Goal: Task Accomplishment & Management: Complete application form

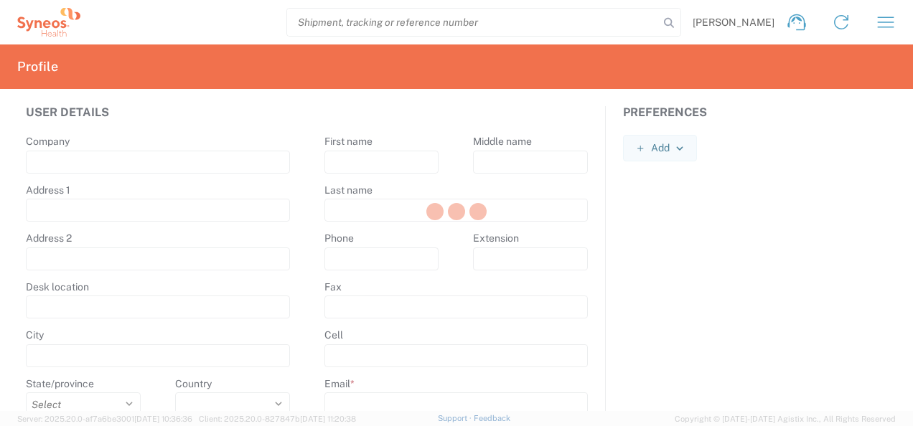
type input "Syneos Health"
type input "[STREET_ADDRESS]"
type input "5th floor, [GEOGRAPHIC_DATA]"
type input "Kyiv"
select select
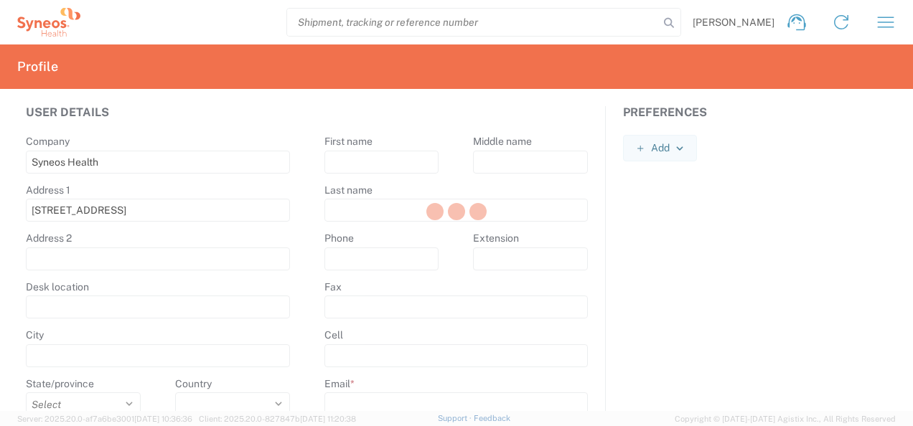
select select
type input "01032"
select select
type input "[PERSON_NAME]"
type input "Shumik"
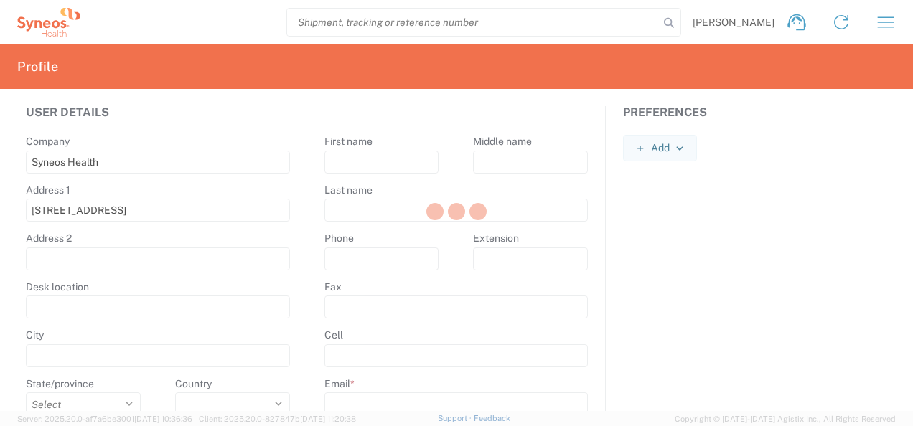
type input "[PHONE_NUMBER]"
type input "[PERSON_NAME][EMAIL_ADDRESS][DOMAIN_NAME]"
select select
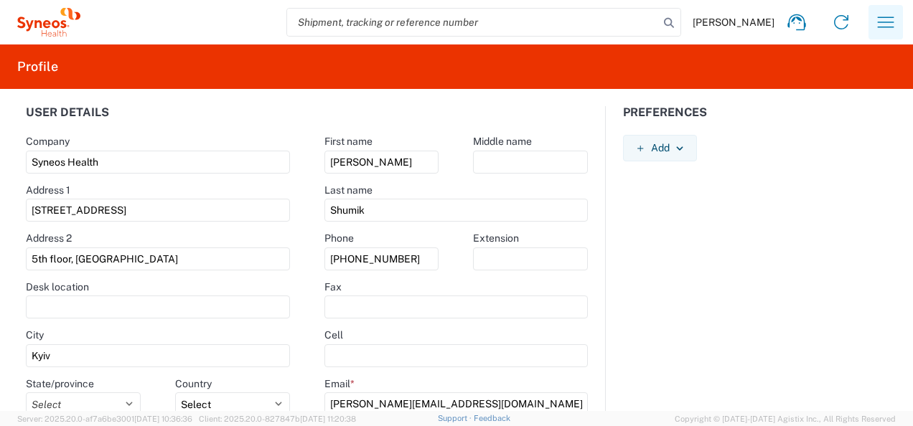
click at [886, 23] on icon "button" at bounding box center [885, 22] width 23 height 23
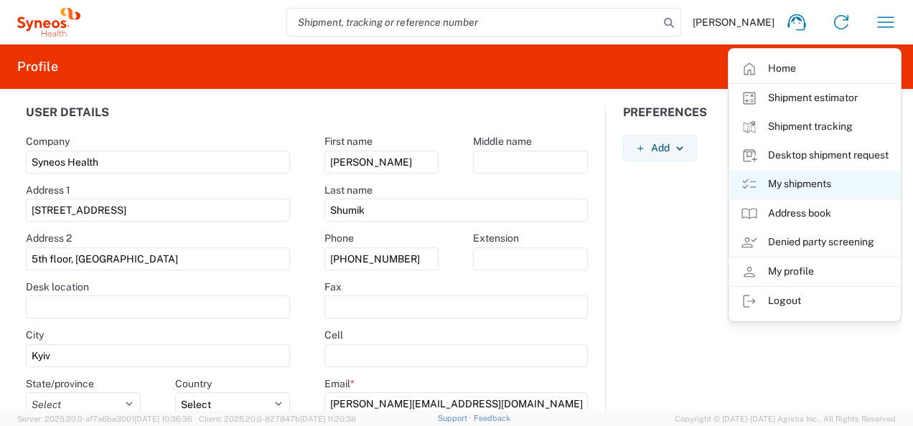
click at [782, 178] on link "My shipments" at bounding box center [814, 184] width 171 height 29
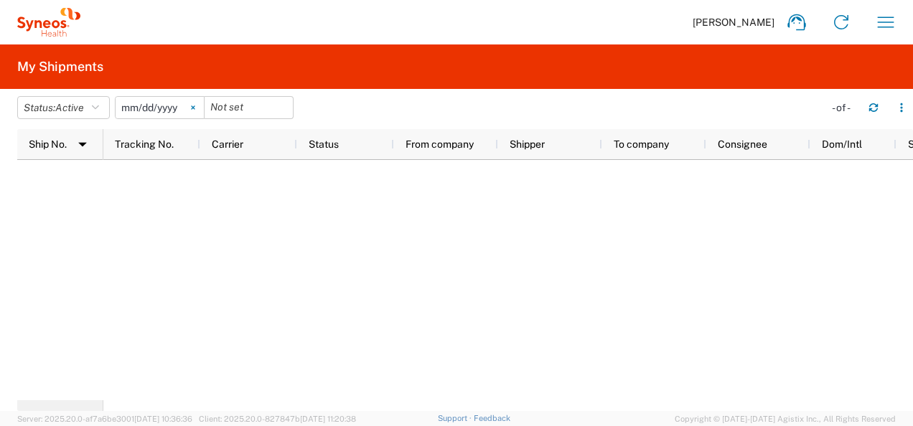
click at [195, 109] on icon at bounding box center [193, 108] width 4 height 4
click at [99, 105] on icon "button" at bounding box center [95, 108] width 7 height 10
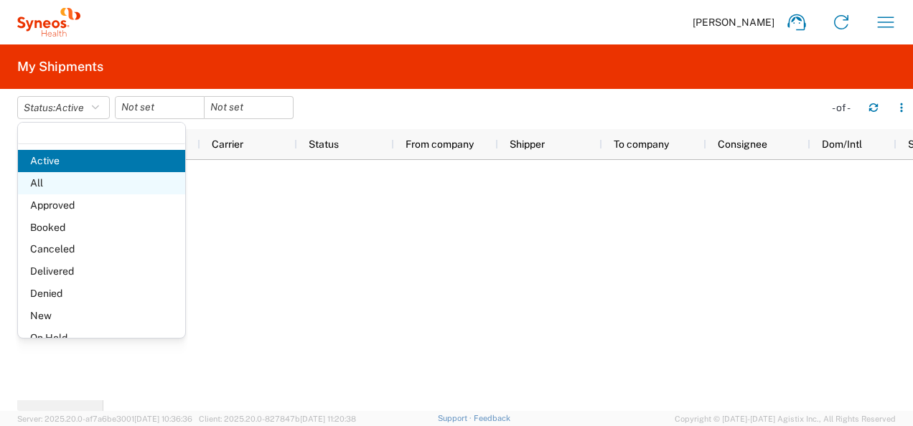
click at [80, 184] on span "All" at bounding box center [101, 183] width 167 height 22
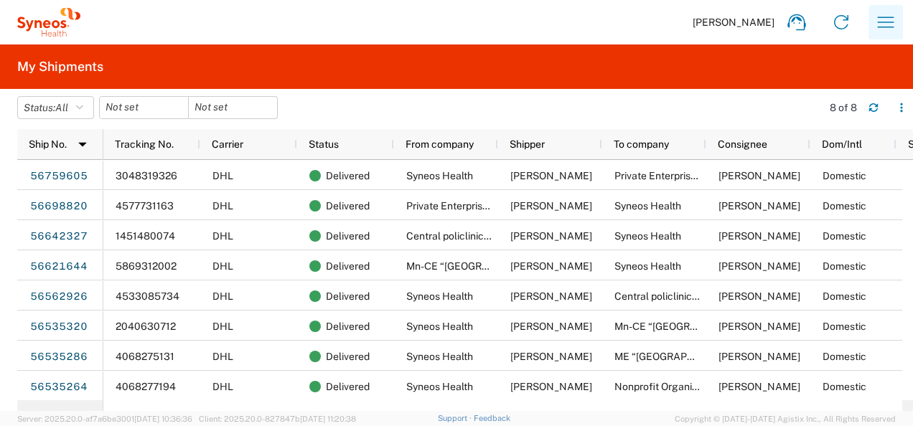
click at [884, 22] on icon "button" at bounding box center [885, 22] width 23 height 23
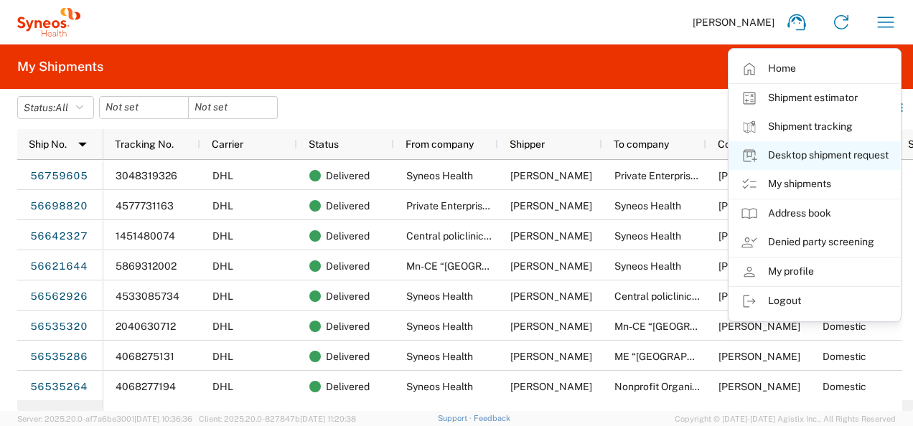
click at [788, 154] on link "Desktop shipment request" at bounding box center [814, 155] width 171 height 29
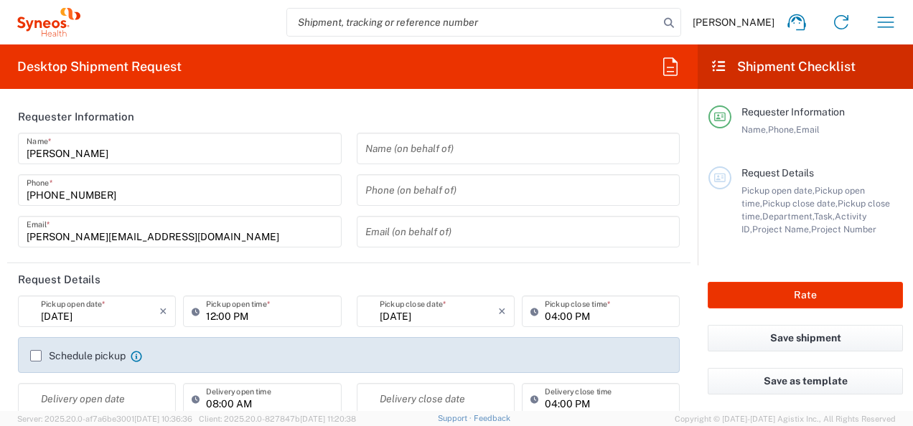
type input "3235"
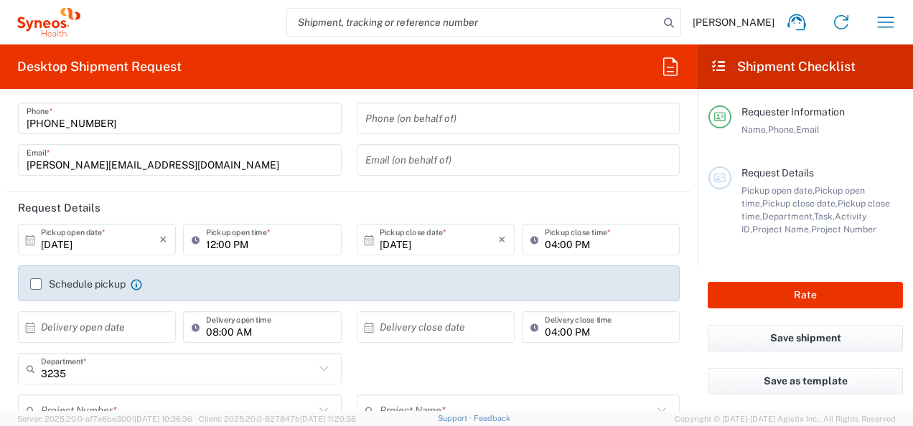
type input "Syneos Health Ukraine, LLC"
click at [74, 242] on input "[DATE]" at bounding box center [100, 240] width 118 height 25
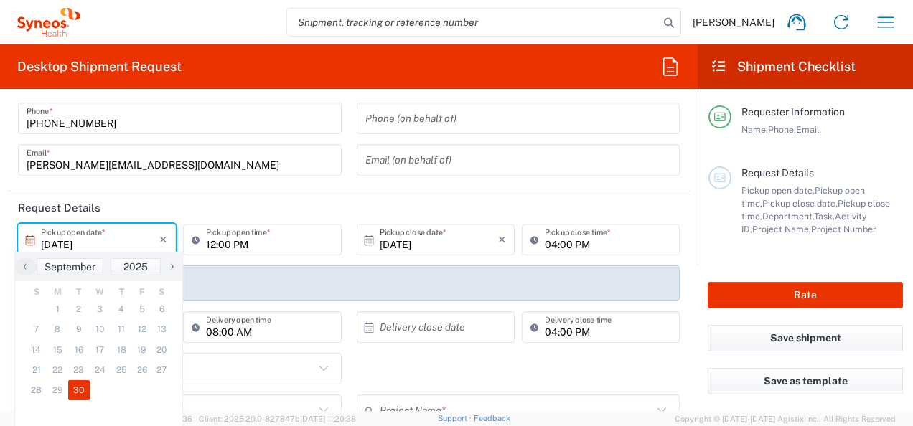
click at [169, 265] on span "›" at bounding box center [173, 266] width 22 height 17
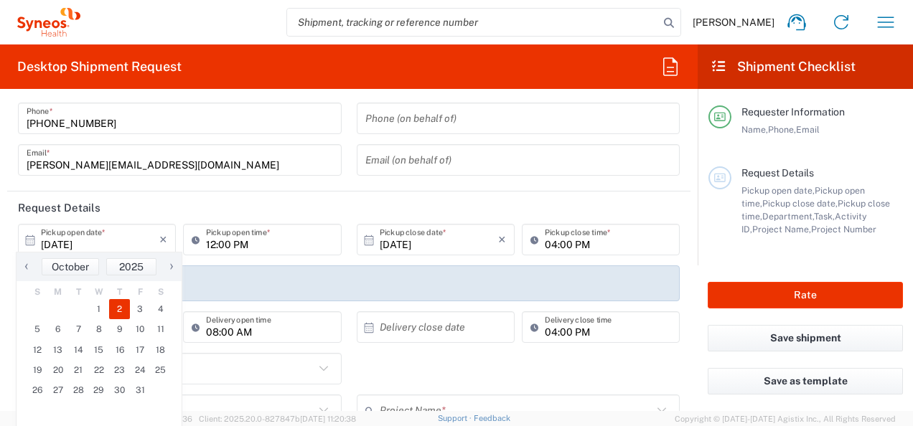
click at [119, 309] on span "2" at bounding box center [119, 309] width 21 height 20
type input "[DATE]"
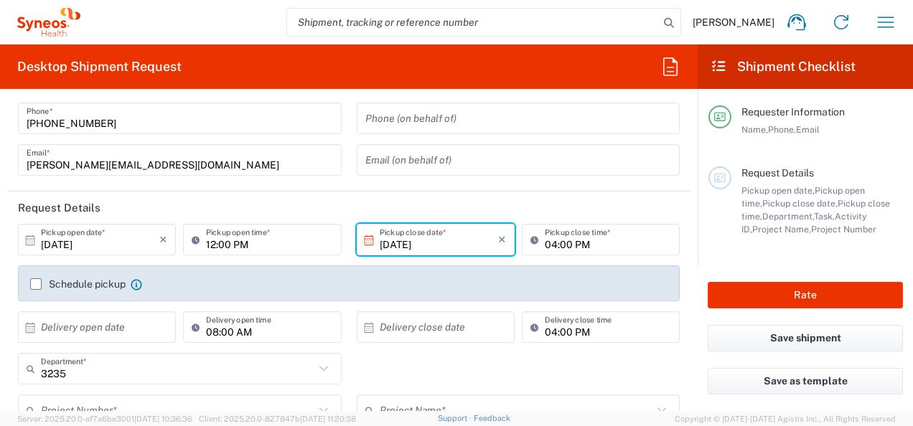
click at [234, 246] on input "12:00 PM" at bounding box center [269, 240] width 126 height 25
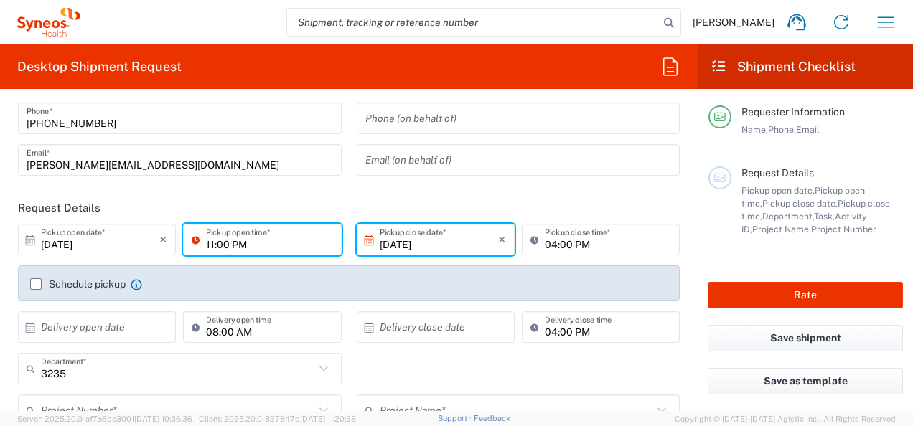
click at [234, 246] on input "11:00 PM" at bounding box center [269, 240] width 126 height 25
type input "11:00 AM"
click at [497, 194] on header "Request Details" at bounding box center [348, 208] width 683 height 32
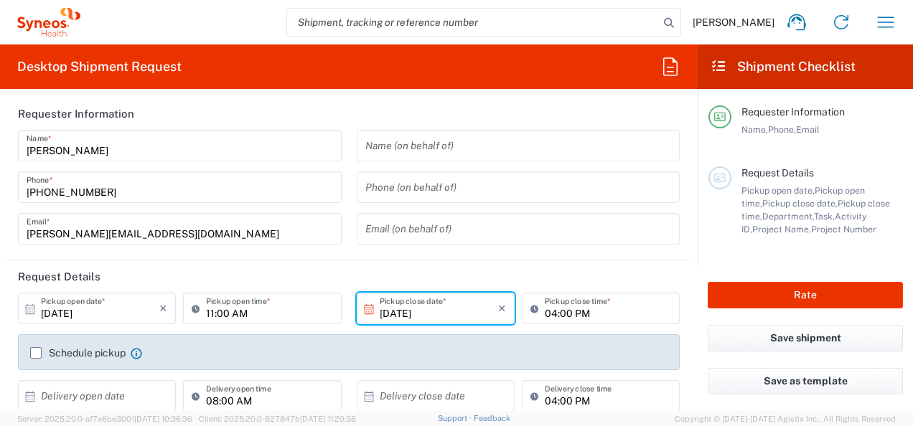
scroll to position [0, 0]
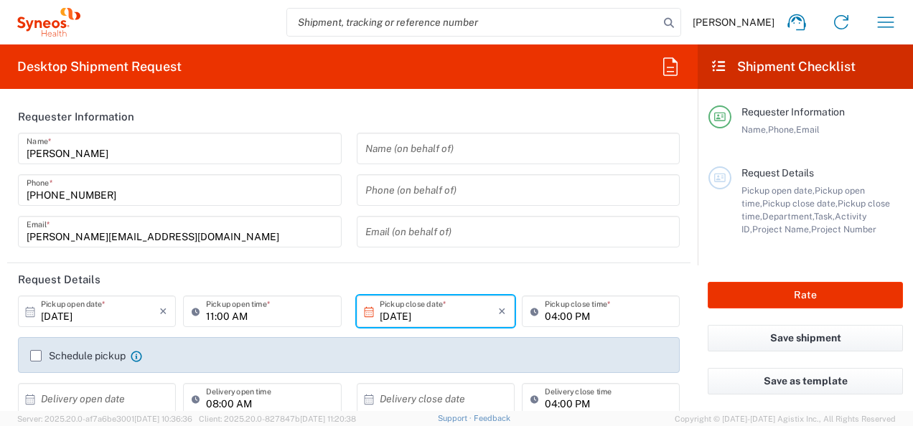
click at [37, 355] on label "Schedule pickup" at bounding box center [77, 355] width 95 height 11
click at [36, 356] on input "Schedule pickup" at bounding box center [36, 356] width 0 height 0
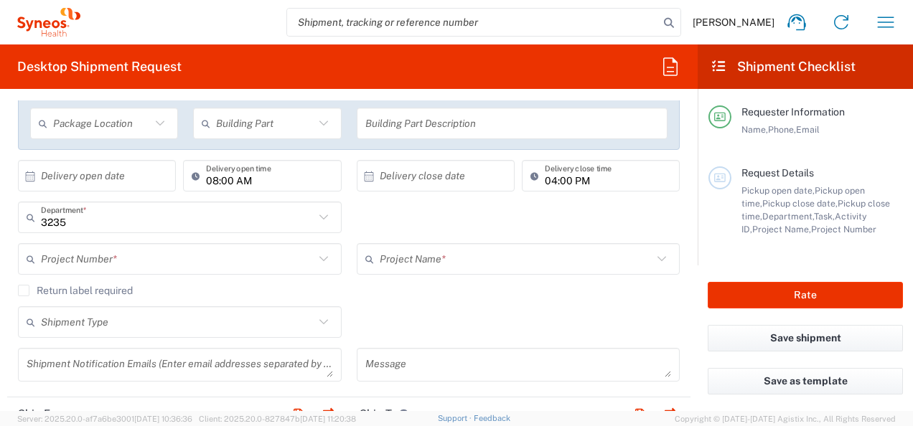
scroll to position [287, 0]
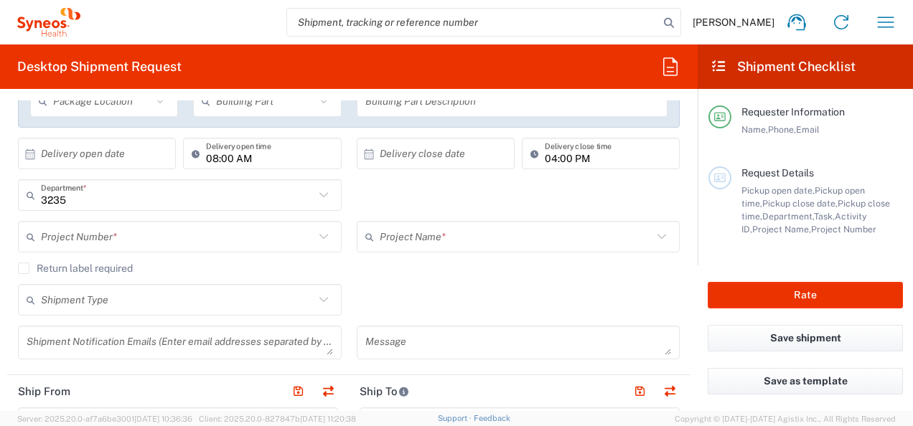
click at [91, 237] on input "text" at bounding box center [178, 237] width 274 height 25
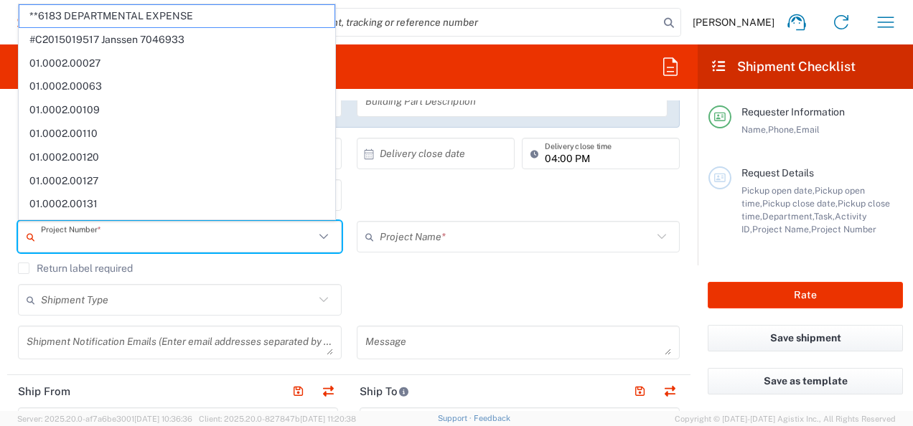
paste input "7046408"
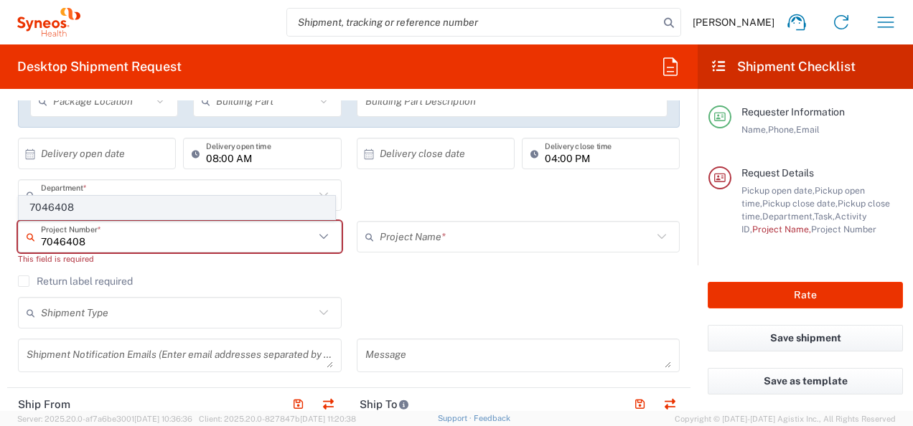
type input "7046408"
click at [73, 208] on span "7046408" at bounding box center [176, 208] width 315 height 22
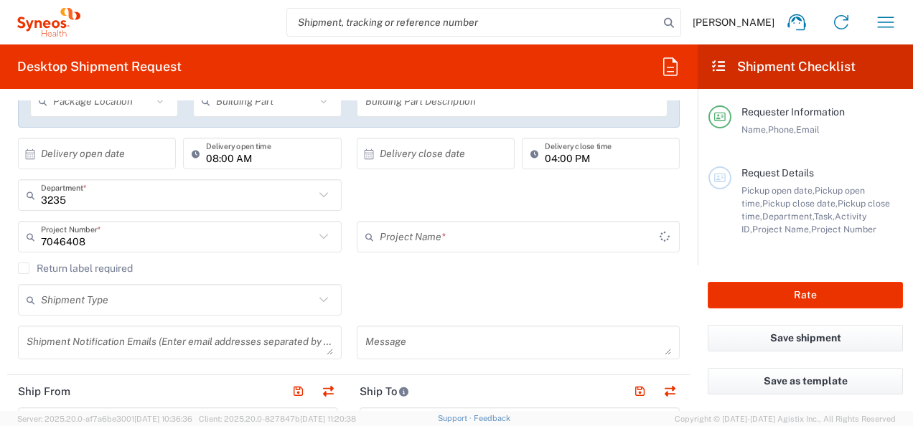
type input "CT-P51_3.1."
click at [315, 299] on icon at bounding box center [323, 300] width 19 height 19
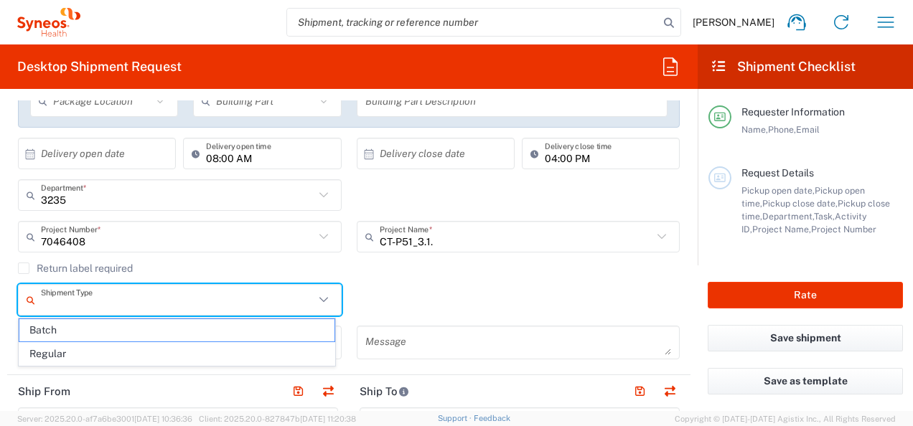
click at [108, 302] on input "text" at bounding box center [178, 300] width 274 height 25
click at [78, 298] on input "text" at bounding box center [178, 300] width 274 height 25
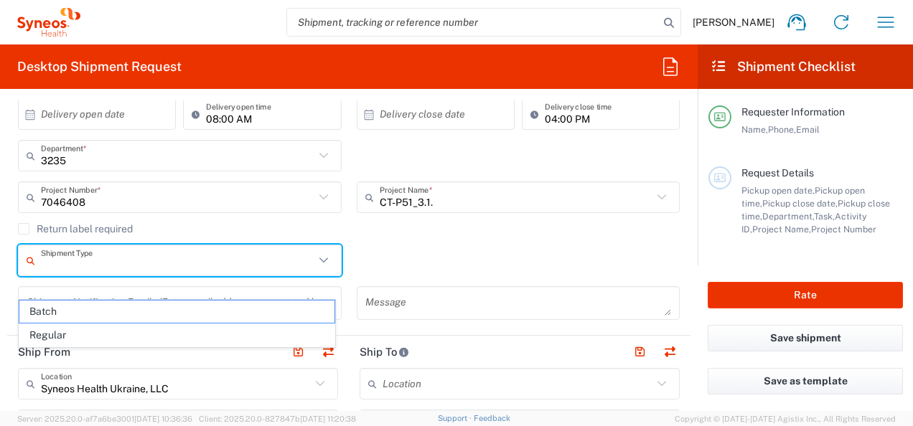
scroll to position [359, 0]
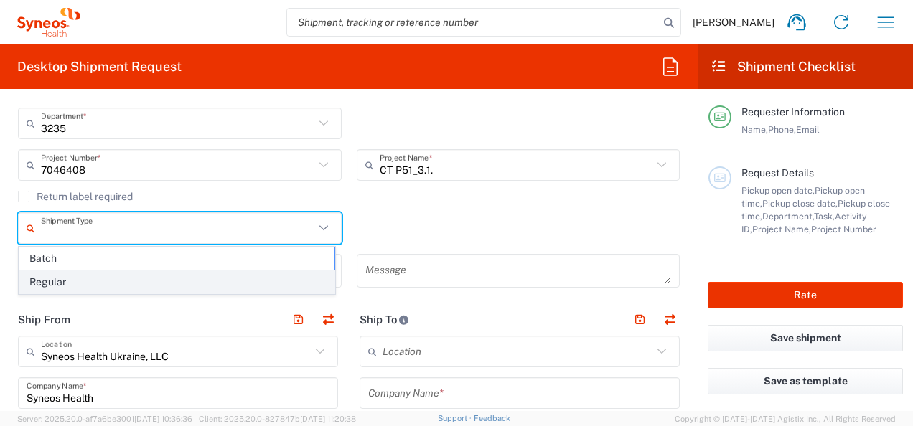
click at [40, 279] on span "Regular" at bounding box center [176, 282] width 315 height 22
type input "Regular"
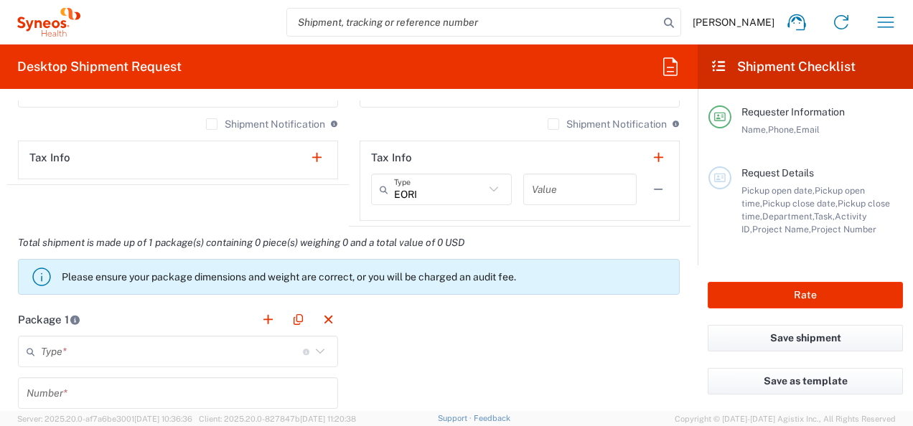
scroll to position [1149, 0]
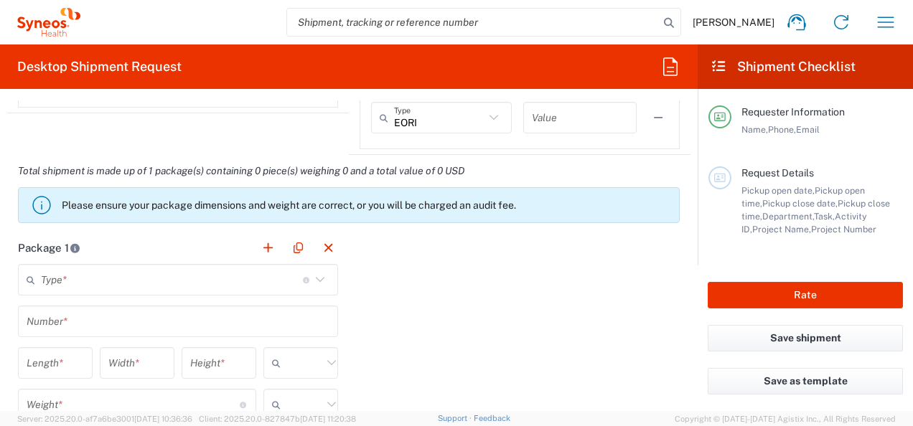
click at [311, 279] on icon at bounding box center [320, 280] width 19 height 19
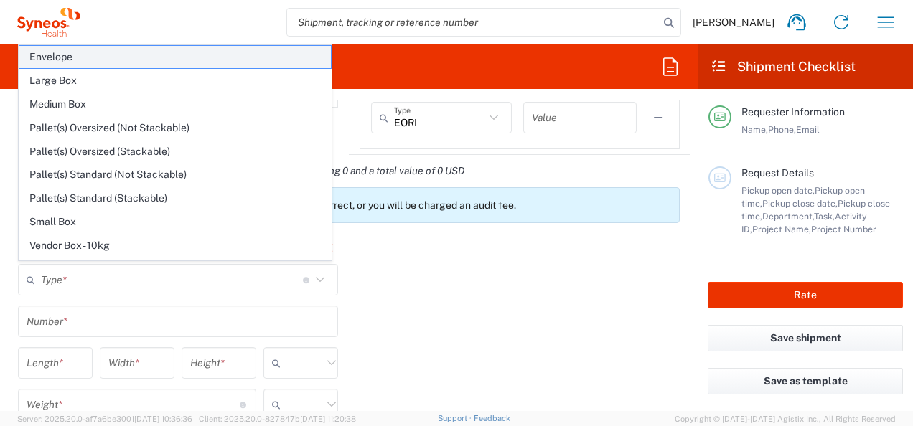
click at [52, 55] on span "Envelope" at bounding box center [175, 57] width 312 height 22
type input "Envelope"
type input "1"
type input "9.5"
type input "12.5"
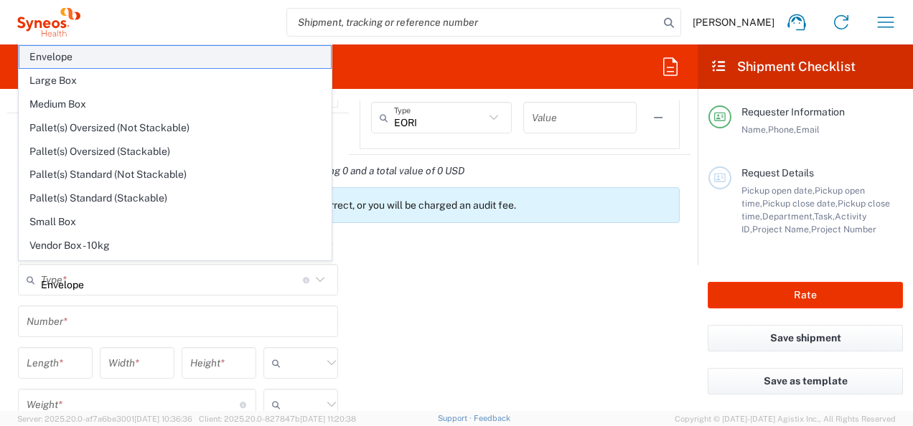
type input "0.25"
type input "in"
type input "0.45"
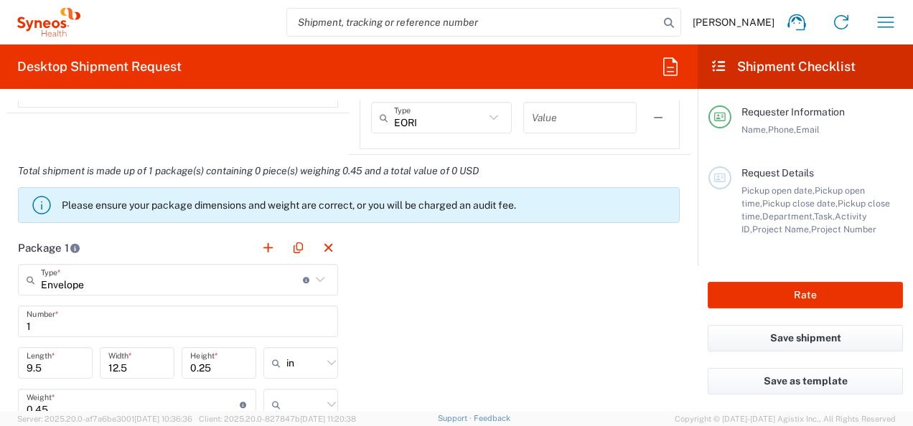
click at [322, 363] on icon at bounding box center [331, 363] width 19 height 19
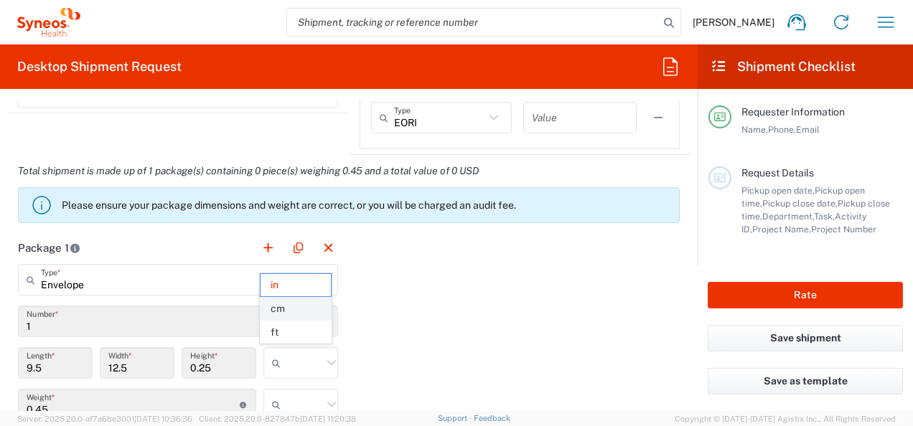
click at [281, 310] on span "cm" at bounding box center [296, 309] width 70 height 22
type input "24.13"
type input "31.75"
type input "0.64"
type input "cm"
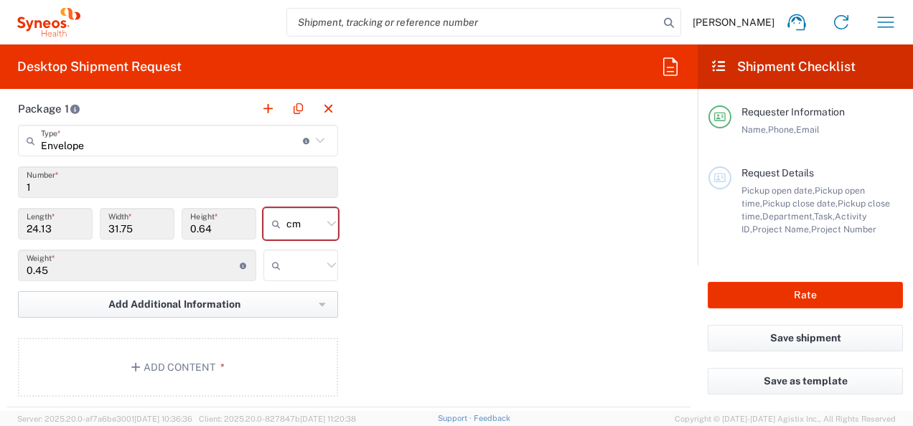
scroll to position [1292, 0]
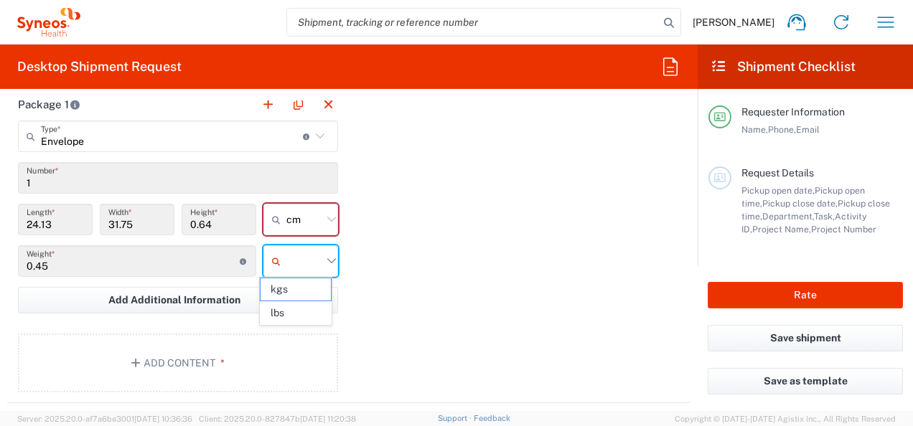
click at [317, 261] on input "text" at bounding box center [304, 261] width 36 height 23
click at [288, 293] on span "kgs" at bounding box center [296, 290] width 70 height 22
type input "kgs"
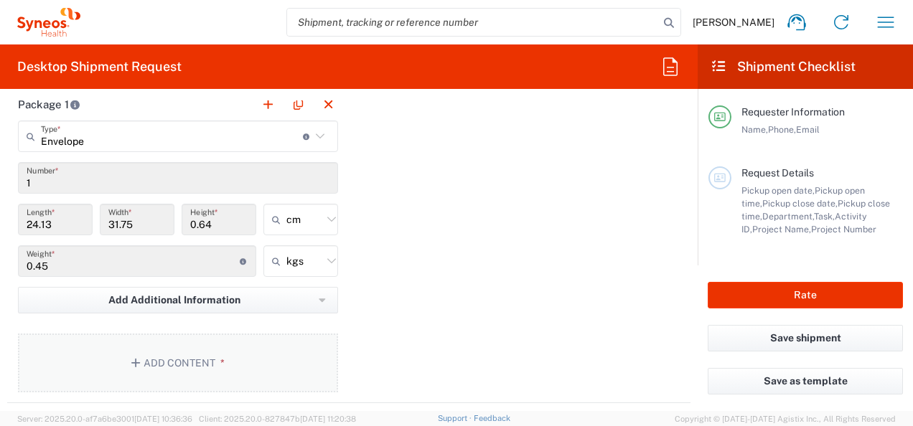
scroll to position [1364, 0]
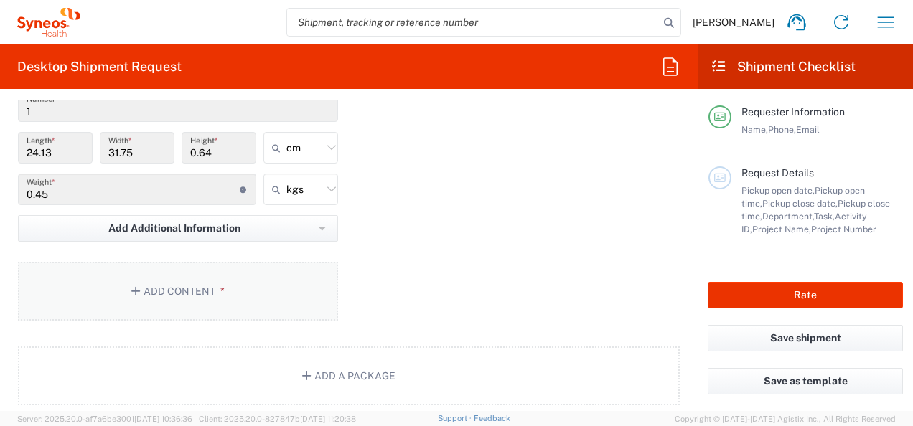
click at [149, 281] on button "Add Content *" at bounding box center [178, 291] width 320 height 59
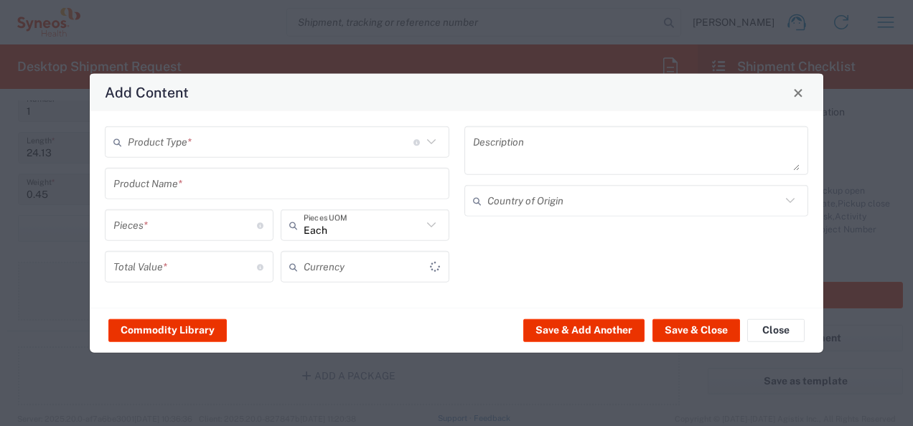
type input "US Dollar"
click at [426, 144] on icon at bounding box center [431, 142] width 19 height 19
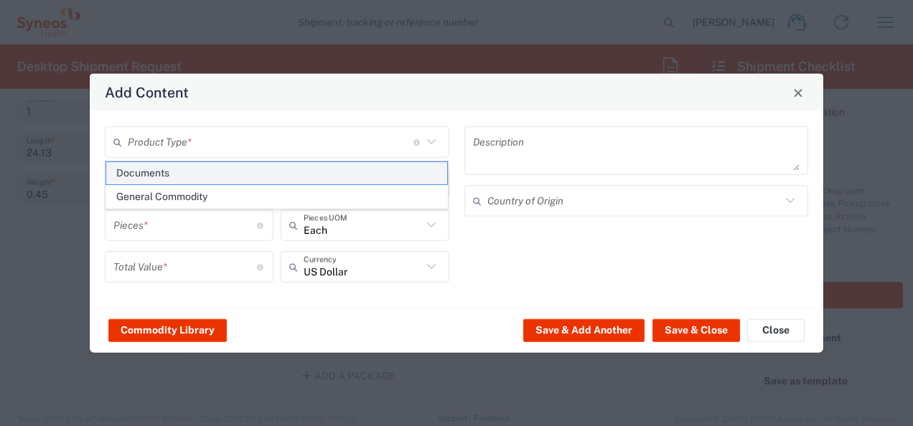
click at [223, 172] on span "Documents" at bounding box center [277, 173] width 342 height 22
type input "Documents"
type input "1"
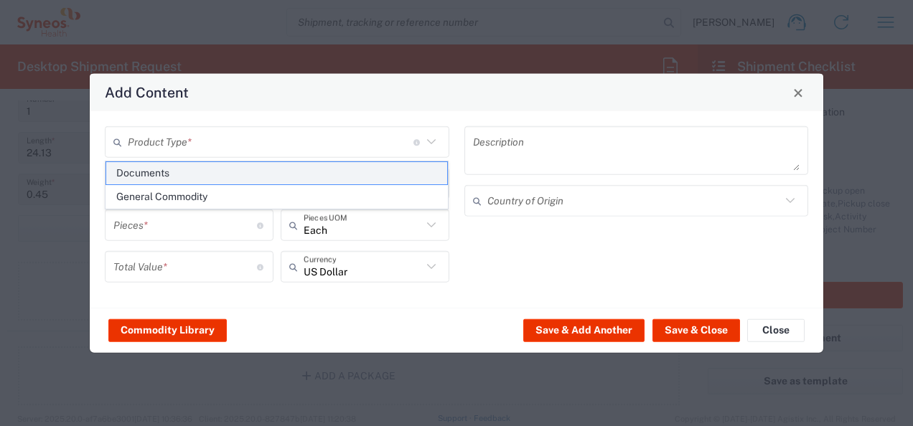
type textarea "Documents"
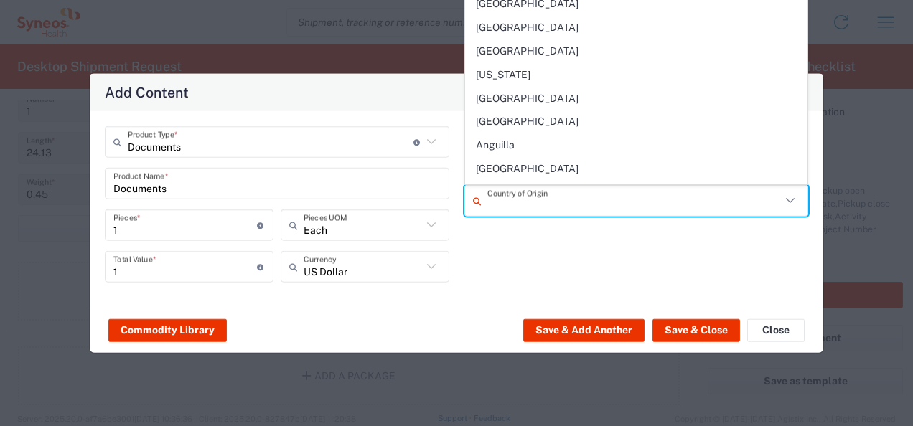
click at [738, 201] on input "text" at bounding box center [634, 200] width 294 height 25
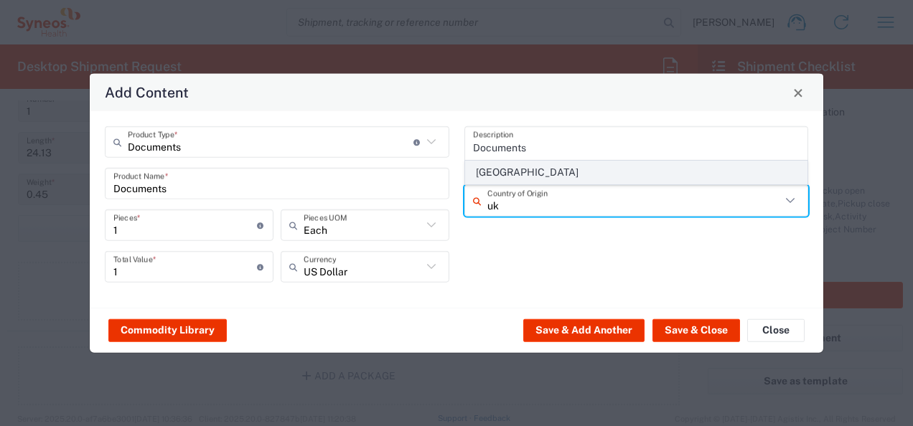
click at [490, 169] on span "[GEOGRAPHIC_DATA]" at bounding box center [637, 173] width 342 height 22
type input "[GEOGRAPHIC_DATA]"
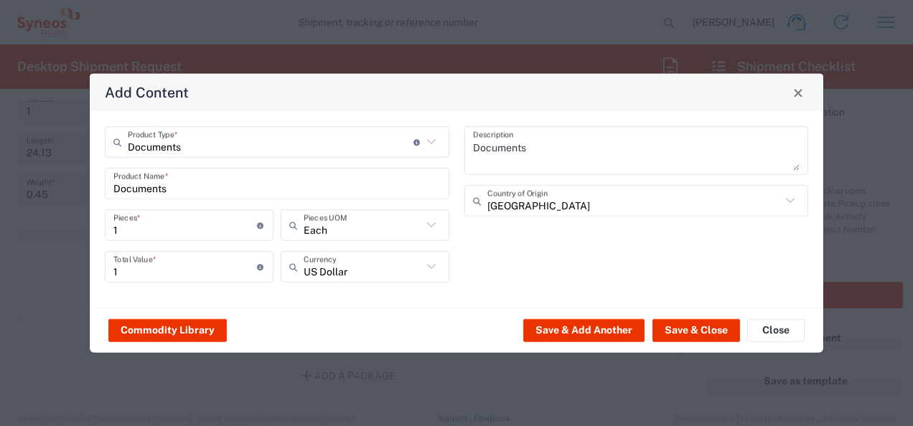
click at [429, 268] on icon at bounding box center [431, 267] width 19 height 19
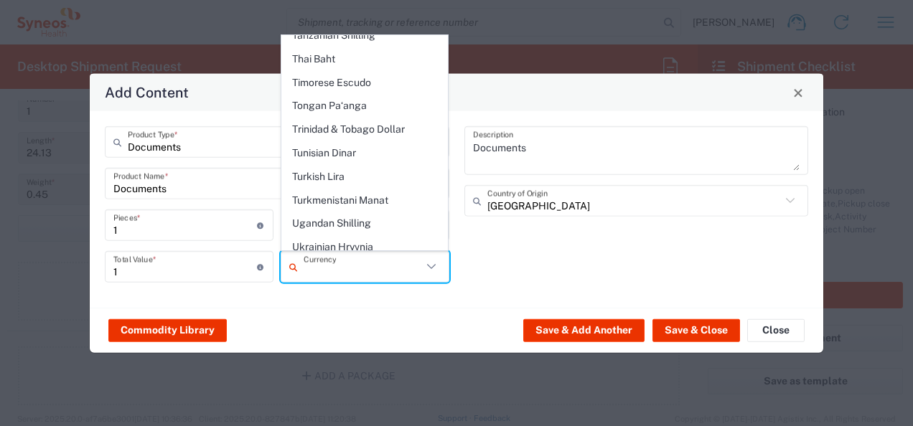
scroll to position [3629, 0]
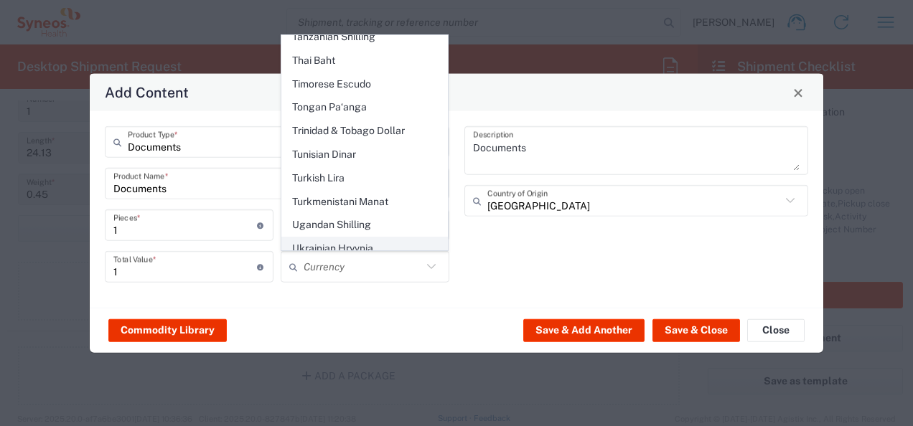
click at [322, 238] on span "Ukrainian Hryvnia" at bounding box center [365, 249] width 166 height 22
type input "Ukrainian Hryvnia"
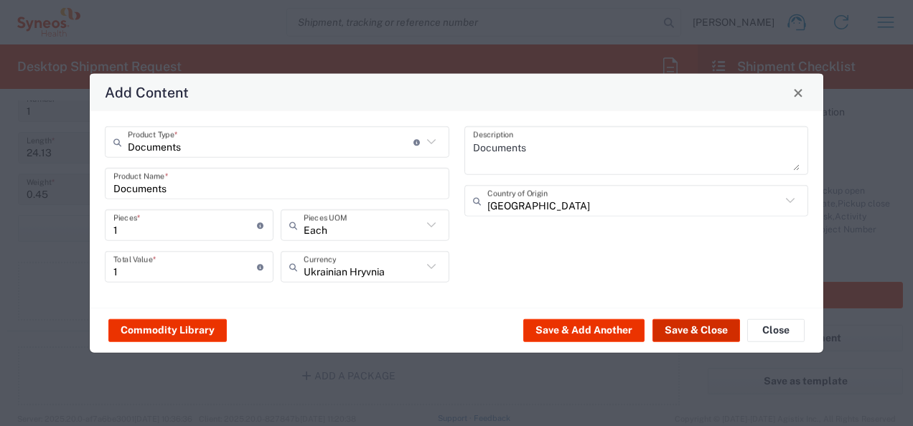
click at [674, 332] on button "Save & Close" at bounding box center [697, 330] width 88 height 23
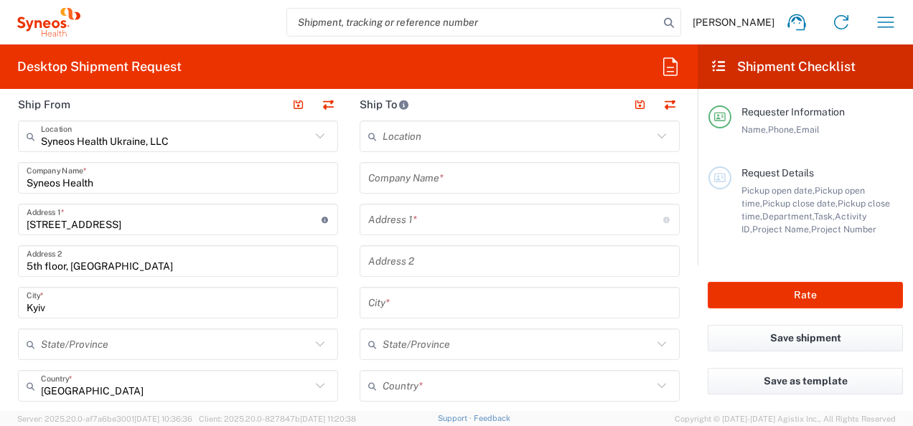
scroll to position [503, 0]
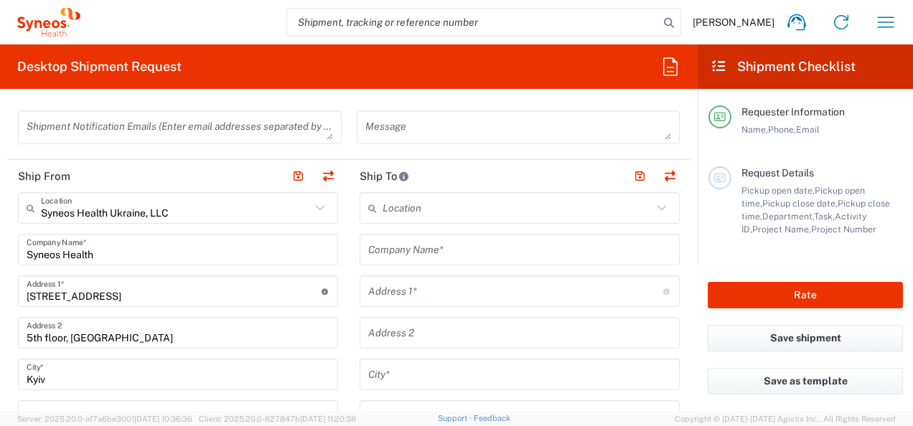
click at [409, 253] on input "text" at bounding box center [519, 250] width 303 height 25
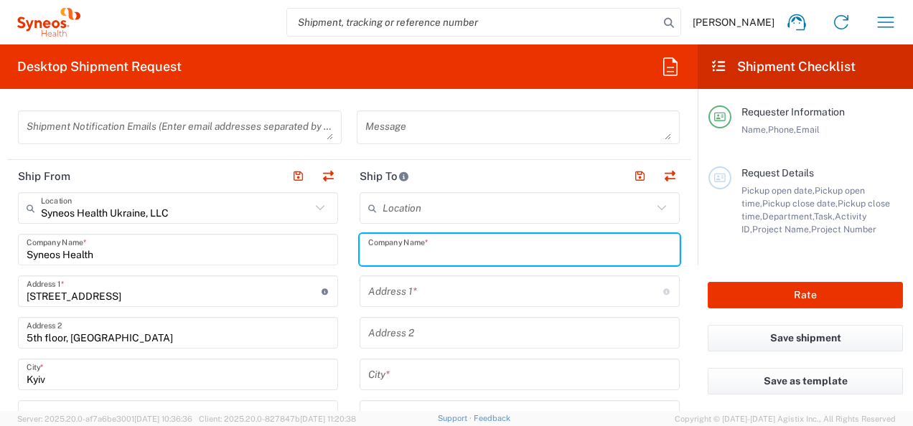
paste input "“CLINIC VERUM EXPERT” LIMITED LIABILITY COMPANY"
type input "“CLINIC VERUM EXPERT” LIMITED LIABILITY COMPANY"
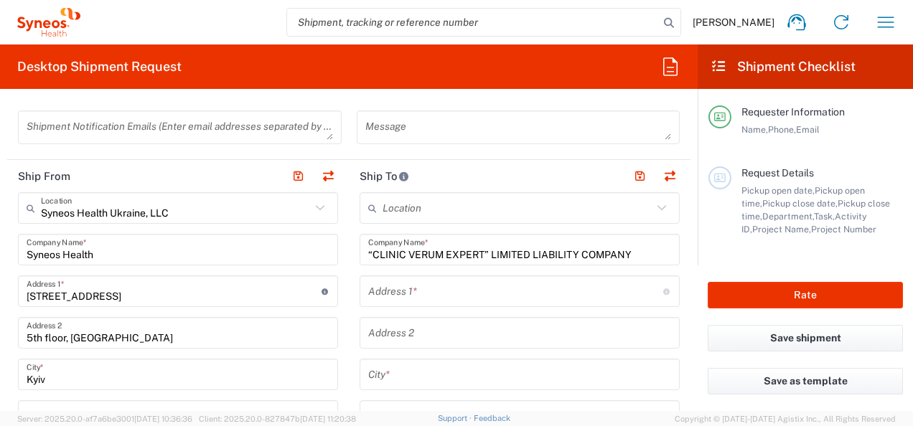
click at [381, 284] on input "text" at bounding box center [515, 291] width 295 height 25
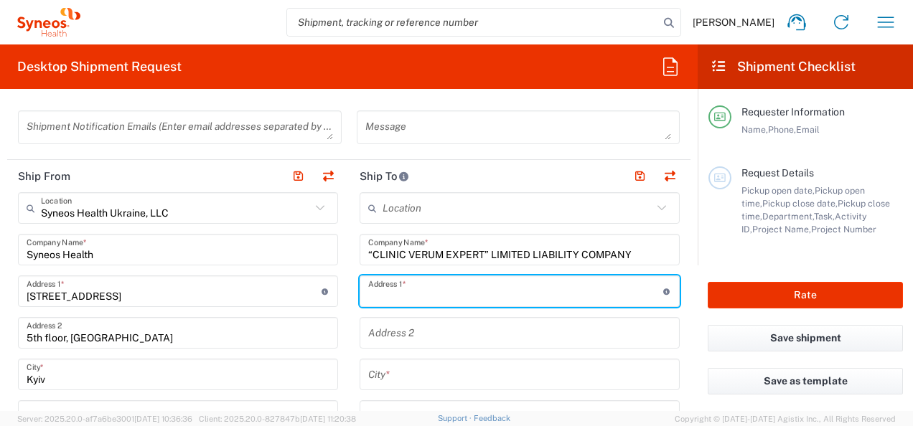
paste input "[STREET_ADDRESS]"
drag, startPoint x: 611, startPoint y: 294, endPoint x: 492, endPoint y: 294, distance: 118.5
click at [492, 294] on input "[STREET_ADDRESS]" at bounding box center [515, 291] width 295 height 25
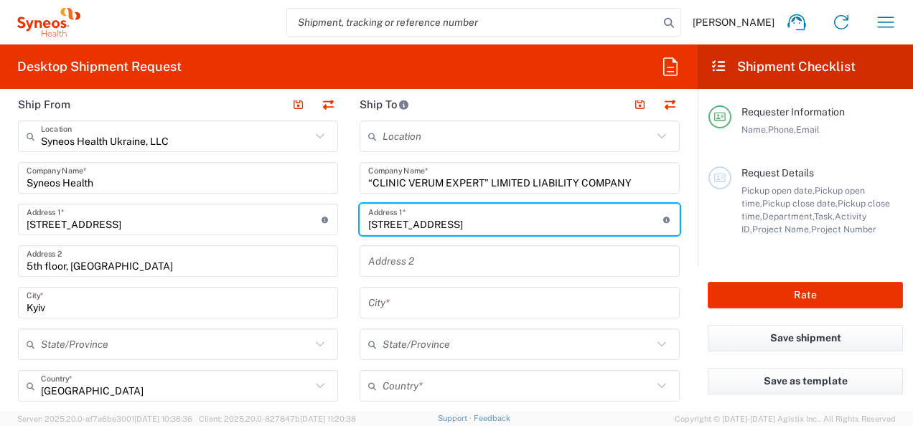
type input "[STREET_ADDRESS]"
click at [411, 307] on input "text" at bounding box center [519, 303] width 303 height 25
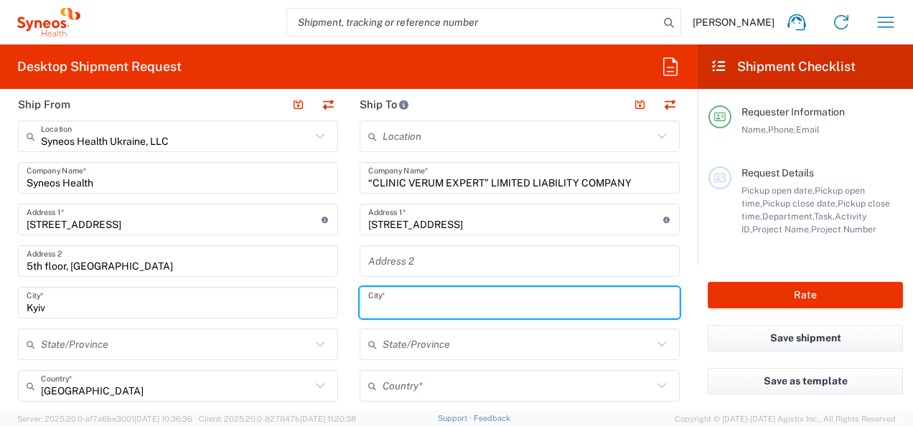
paste input ", Kyiv 03039, [GEOGRAPHIC_DATA]"
click at [360, 304] on div ", Kyiv 03039, [GEOGRAPHIC_DATA] *" at bounding box center [520, 303] width 320 height 32
click at [368, 306] on input ", Kyiv 03039, [GEOGRAPHIC_DATA]" at bounding box center [519, 303] width 303 height 25
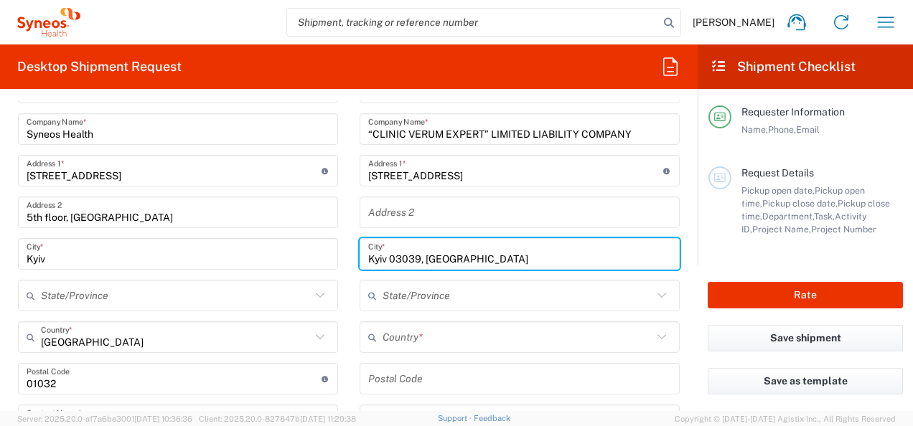
scroll to position [646, 0]
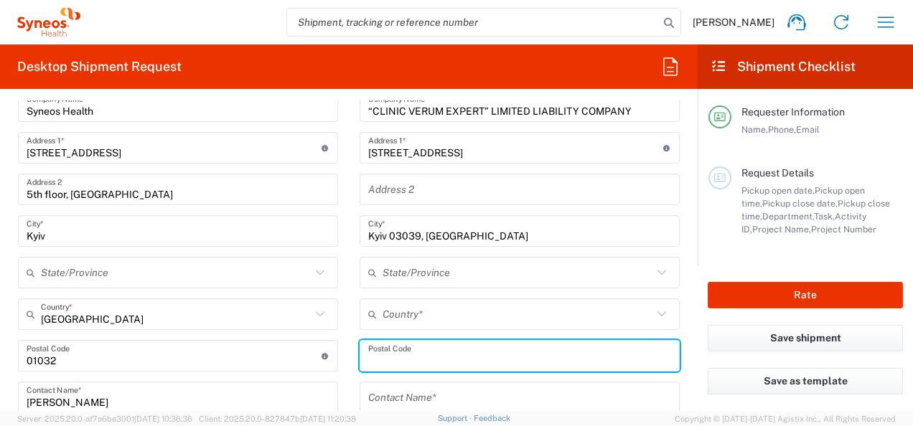
click at [401, 357] on input "undefined" at bounding box center [519, 356] width 303 height 25
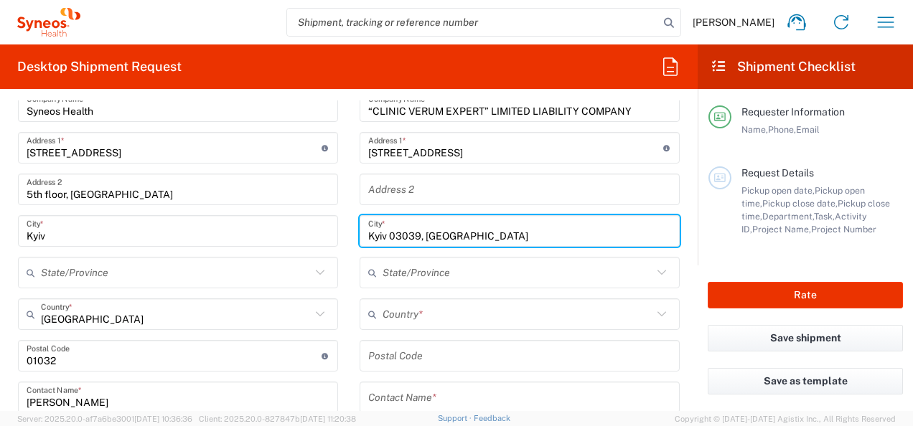
drag, startPoint x: 463, startPoint y: 233, endPoint x: 385, endPoint y: 237, distance: 77.6
click at [385, 237] on input "Kyiv 03039, [GEOGRAPHIC_DATA]" at bounding box center [519, 231] width 303 height 25
type input "Kyiv"
click at [386, 350] on input "undefined" at bounding box center [519, 356] width 303 height 25
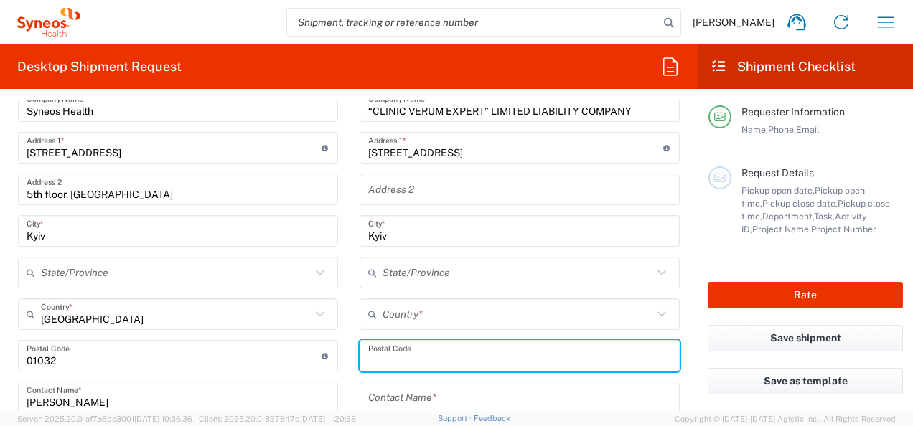
paste input "03039, [GEOGRAPHIC_DATA]"
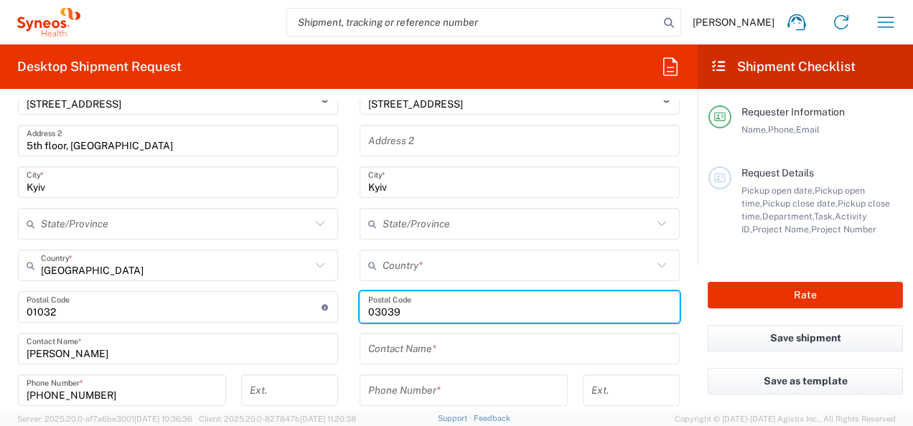
scroll to position [718, 0]
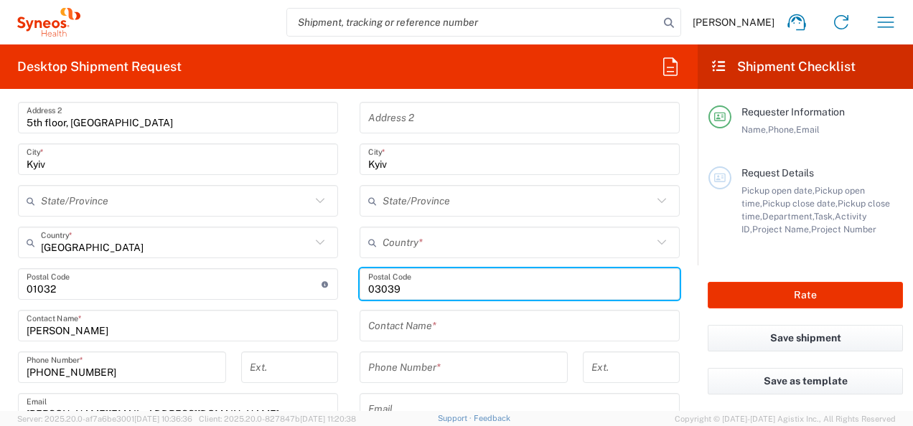
type input "03039"
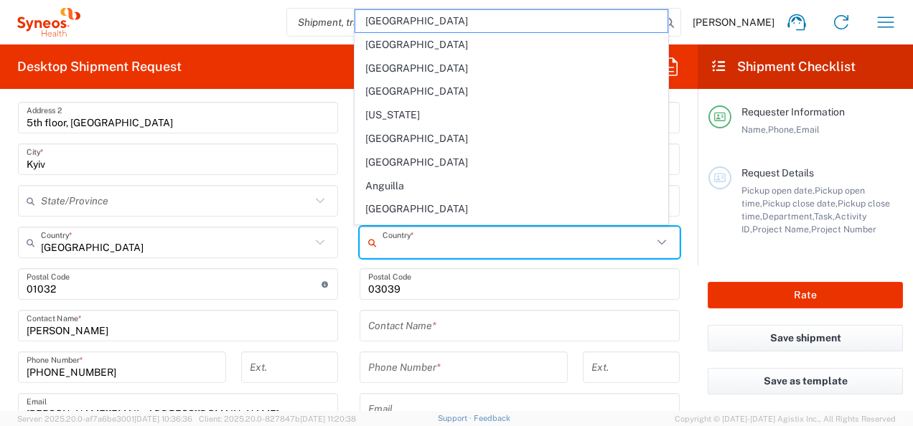
click at [401, 240] on input "text" at bounding box center [518, 242] width 270 height 25
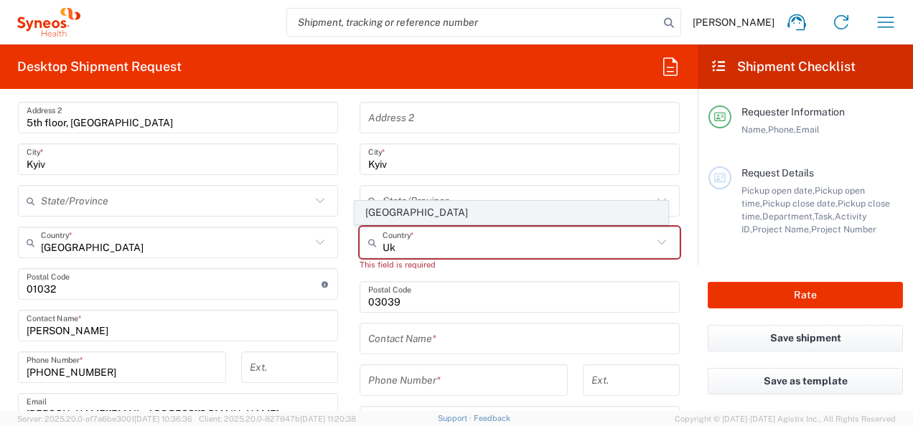
click at [377, 213] on span "[GEOGRAPHIC_DATA]" at bounding box center [511, 213] width 312 height 22
type input "[GEOGRAPHIC_DATA]"
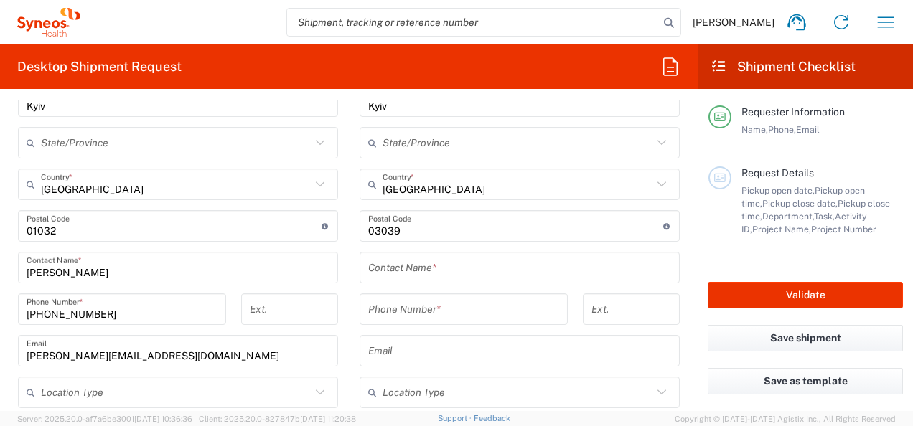
scroll to position [790, 0]
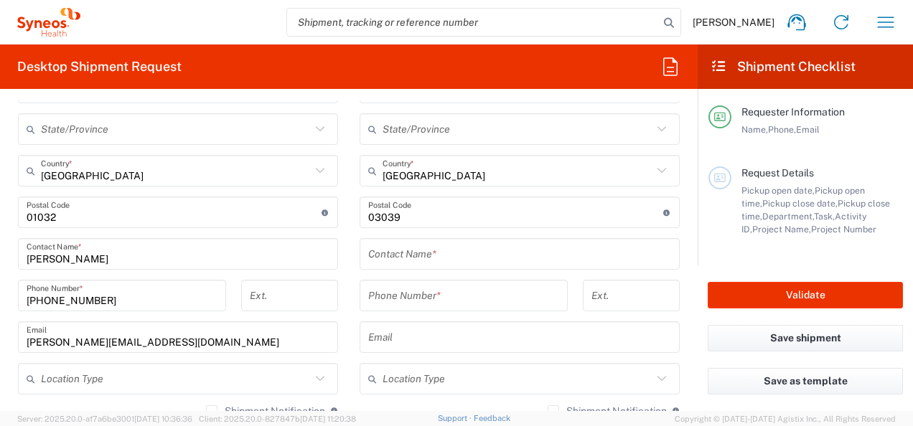
click at [393, 254] on input "text" at bounding box center [519, 254] width 303 height 25
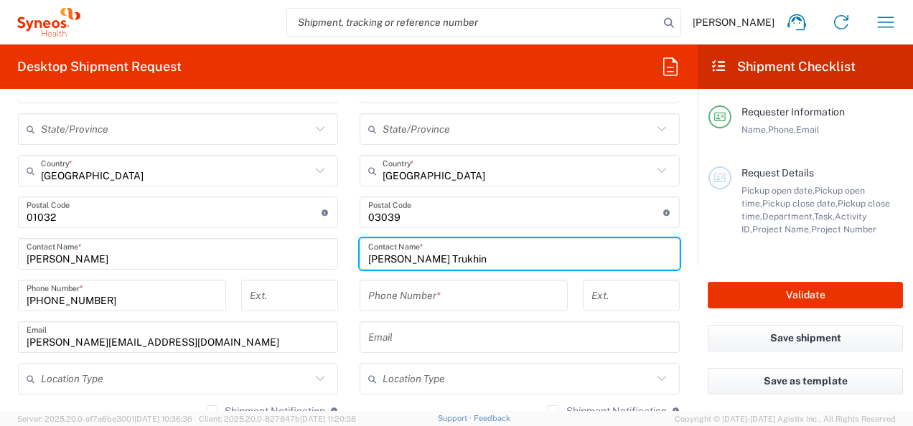
type input "[PERSON_NAME] Trukhin"
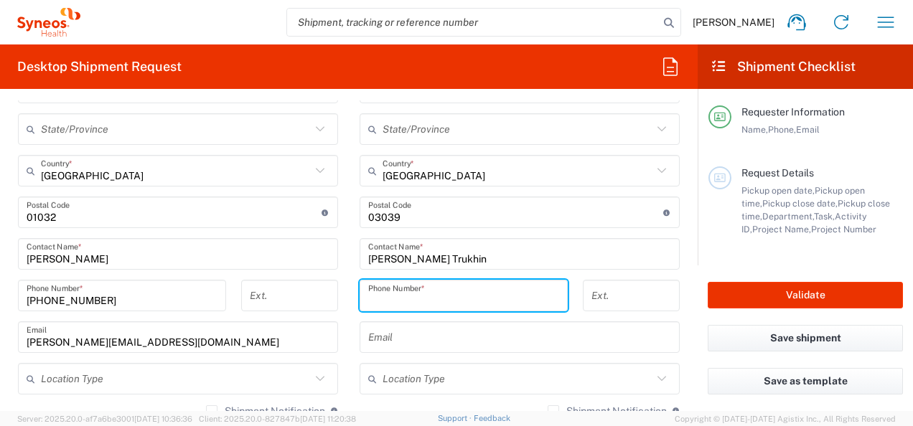
click at [386, 291] on input "tel" at bounding box center [463, 296] width 191 height 25
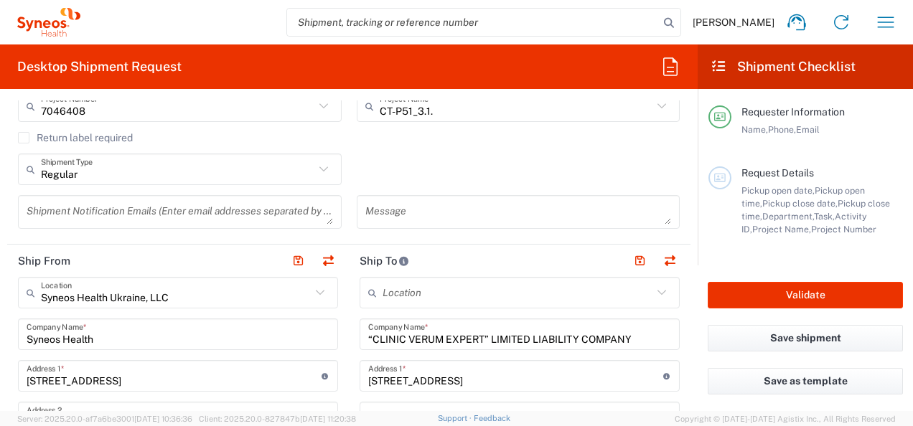
scroll to position [431, 0]
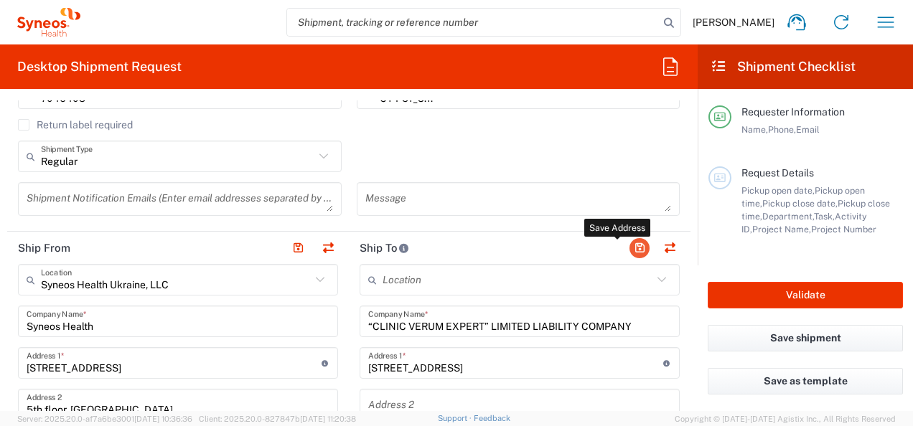
type input "[PHONE_NUMBER]"
click at [630, 248] on button "button" at bounding box center [640, 248] width 20 height 20
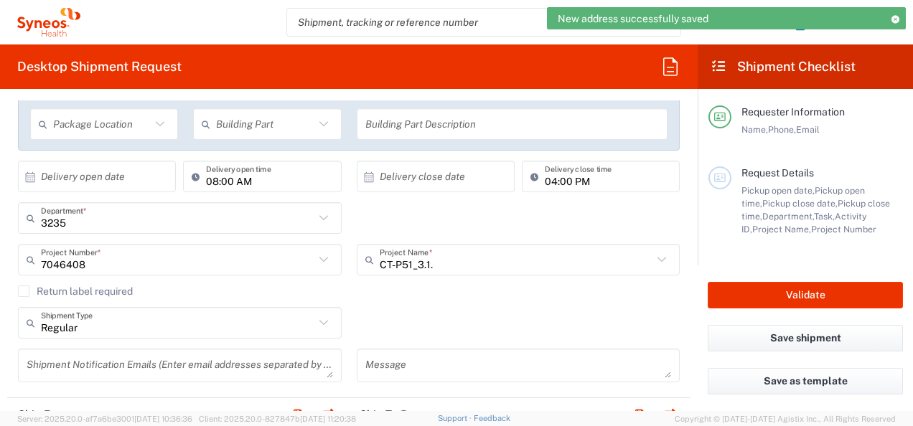
scroll to position [287, 0]
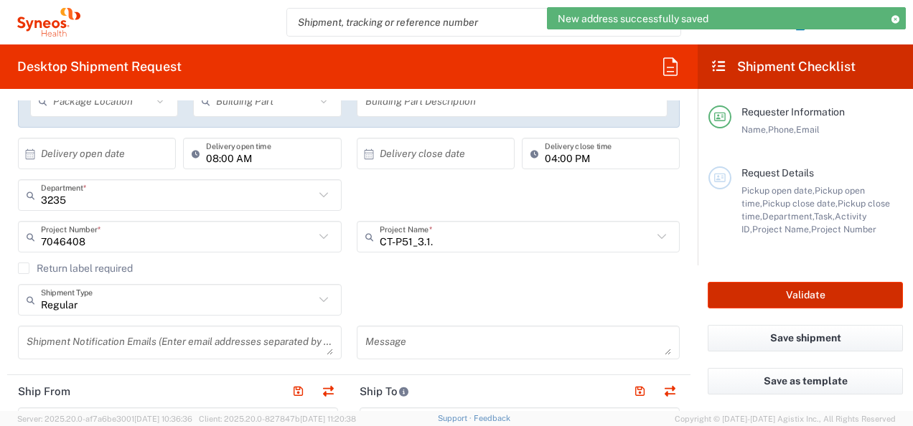
click at [813, 294] on button "Validate" at bounding box center [805, 295] width 195 height 27
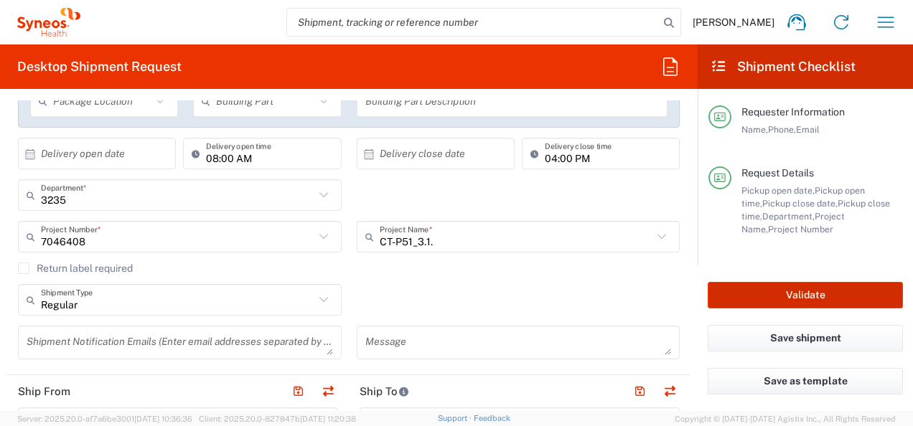
type input "7046408"
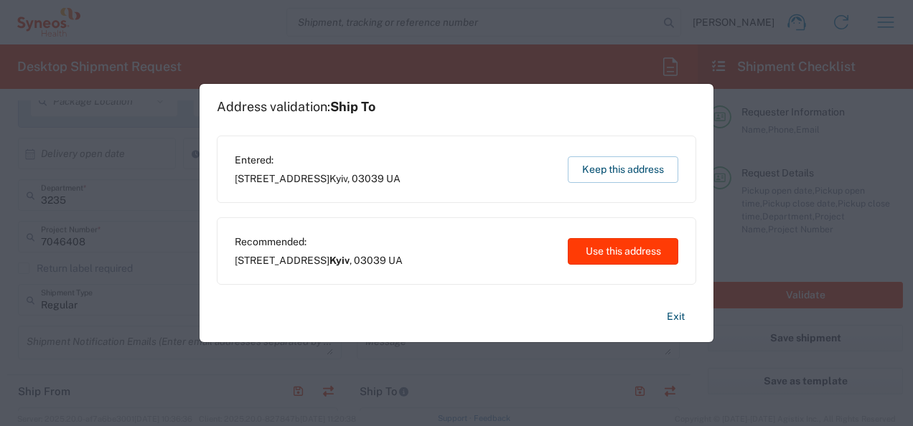
click at [610, 249] on button "Use this address" at bounding box center [623, 251] width 111 height 27
type input "Kyiv"
type input "[GEOGRAPHIC_DATA]"
